Goal: Find specific page/section: Find specific page/section

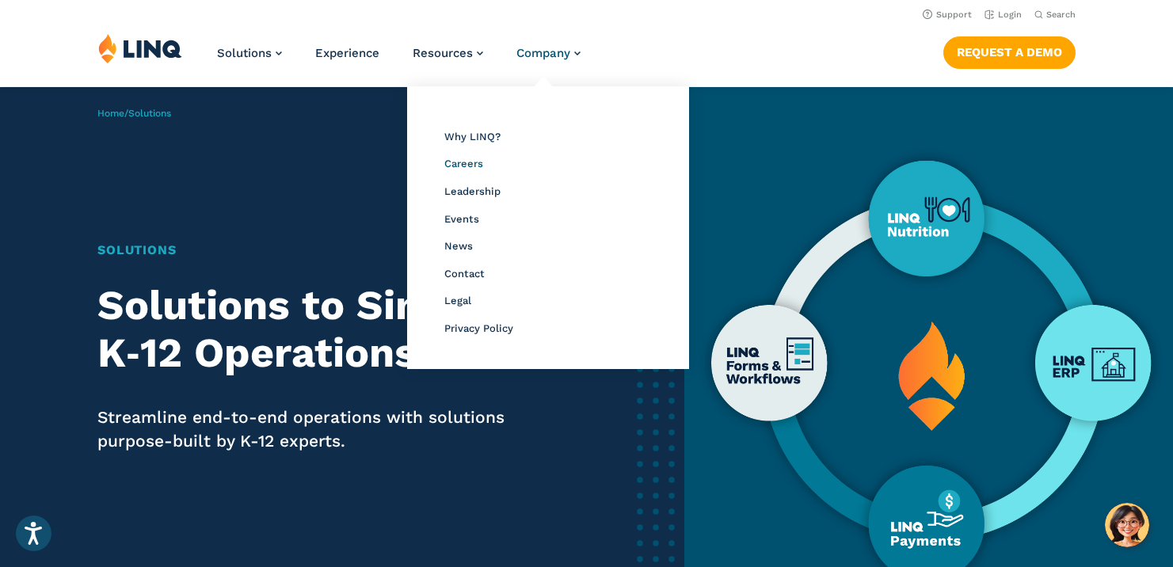
click at [463, 165] on span "Careers" at bounding box center [463, 164] width 39 height 12
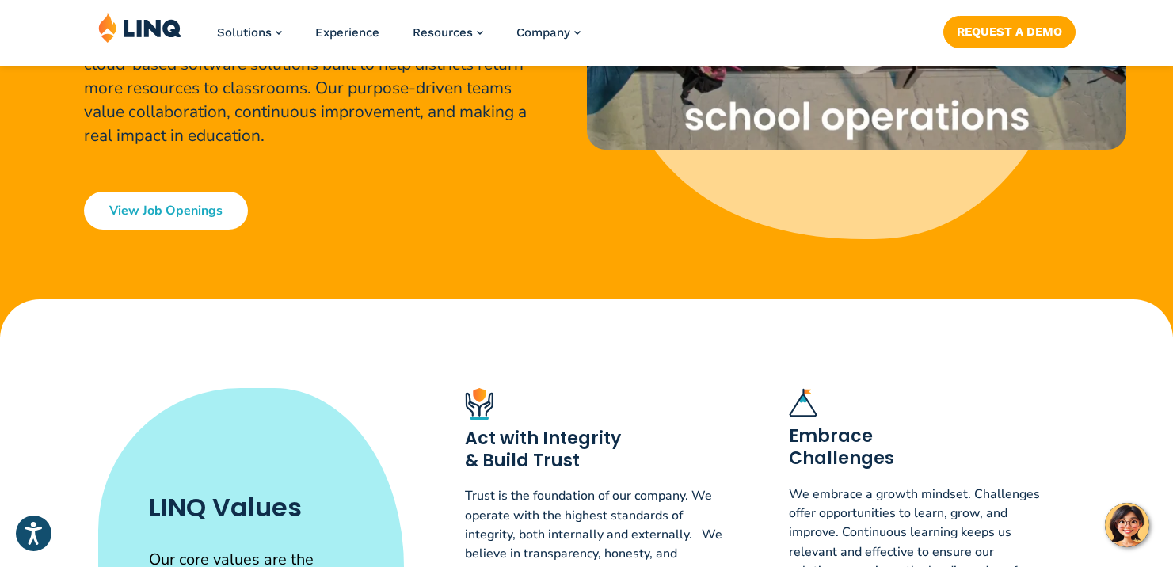
click at [166, 204] on link "View Job Openings" at bounding box center [166, 211] width 164 height 38
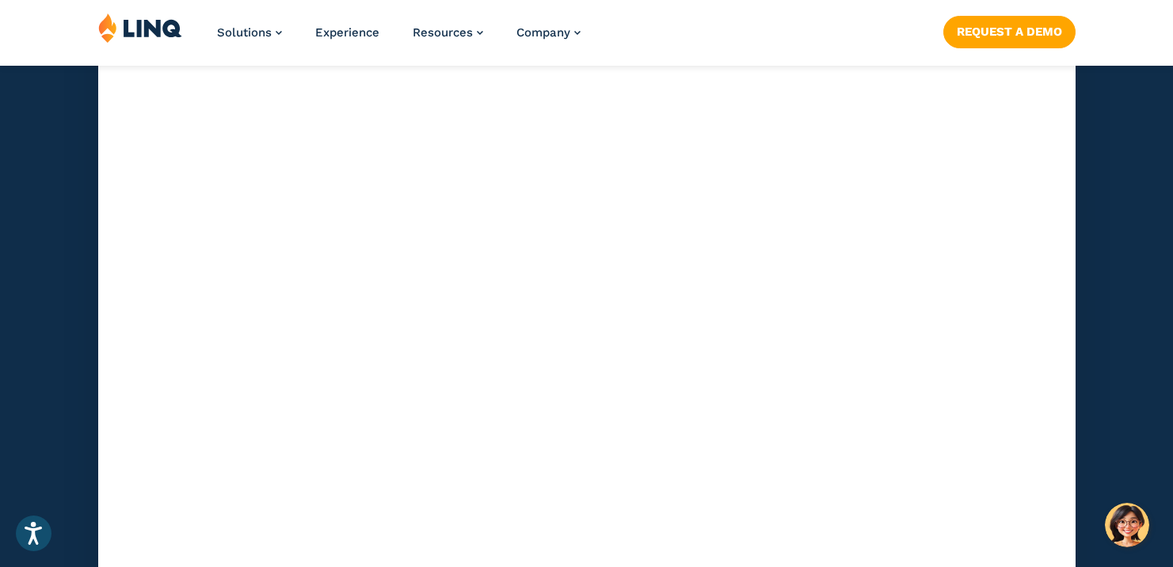
scroll to position [5116, 0]
